Goal: Task Accomplishment & Management: Manage account settings

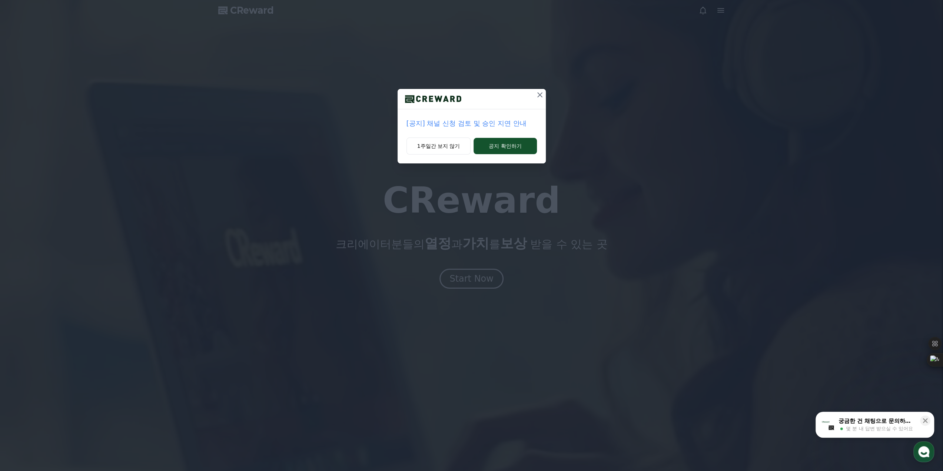
click at [541, 97] on icon at bounding box center [539, 94] width 9 height 9
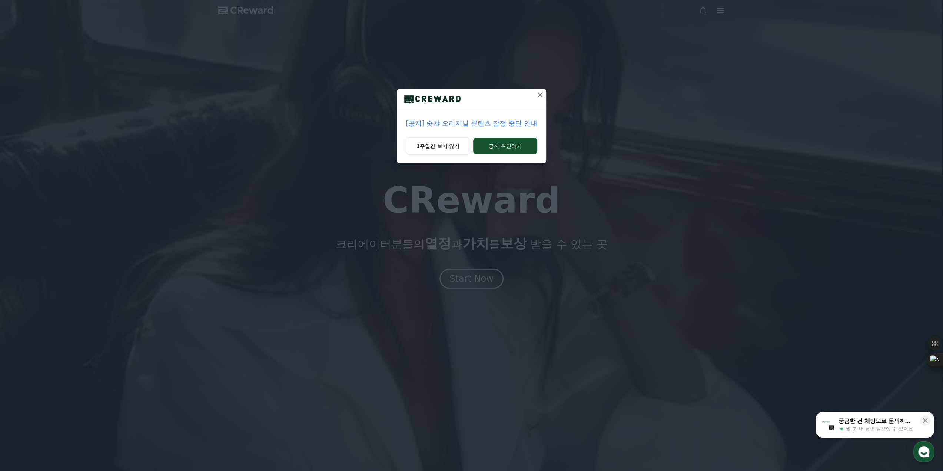
click at [541, 92] on icon at bounding box center [540, 94] width 9 height 9
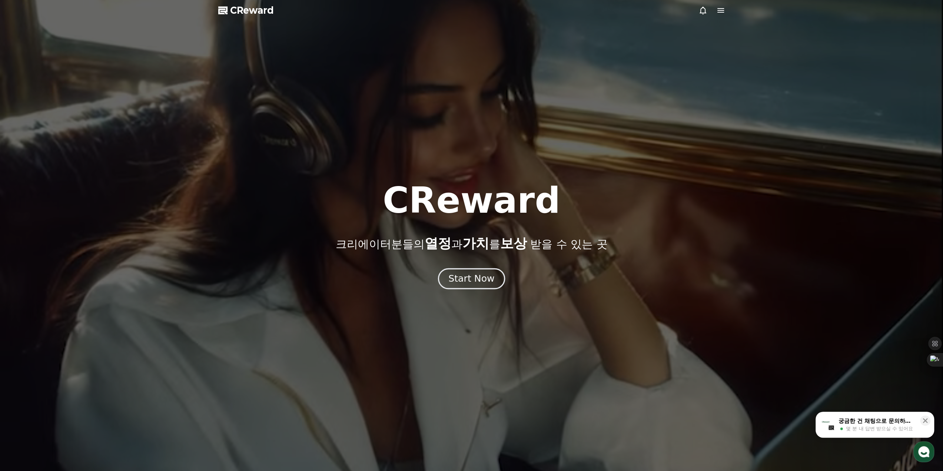
click at [471, 273] on div "Start Now" at bounding box center [471, 278] width 46 height 13
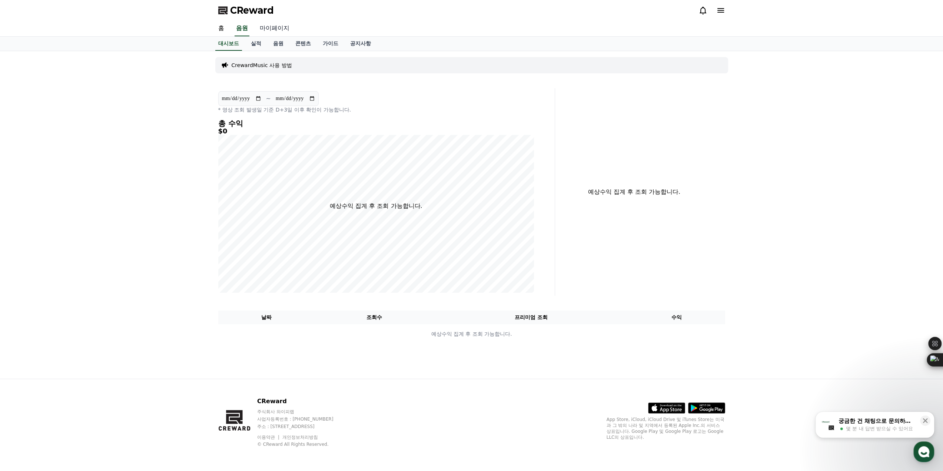
click at [270, 30] on link "마이페이지" at bounding box center [274, 29] width 41 height 16
select select "**********"
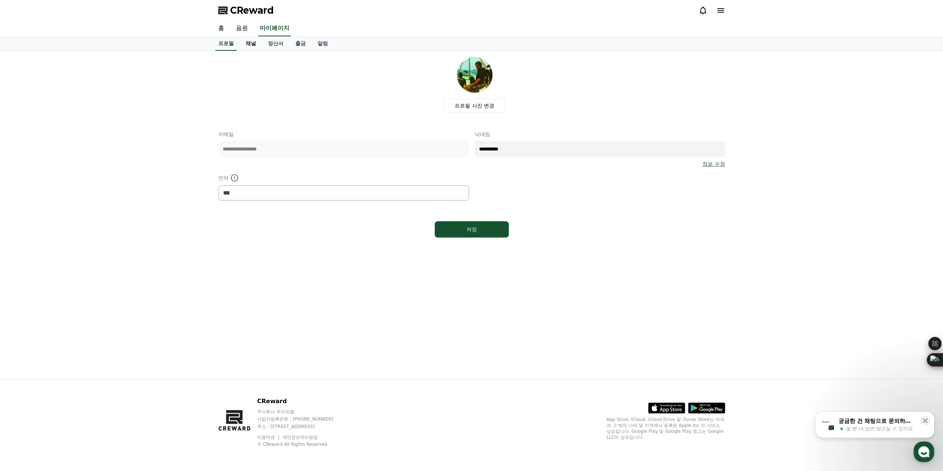
click at [252, 46] on link "채널" at bounding box center [251, 44] width 22 height 14
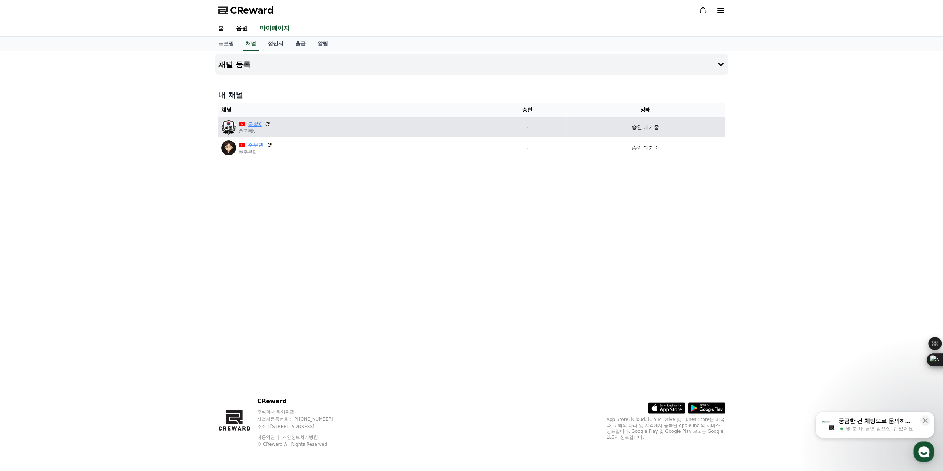
click at [256, 125] on link "국뽕K" at bounding box center [255, 124] width 14 height 8
click at [269, 123] on icon at bounding box center [267, 124] width 4 height 4
